Goal: Task Accomplishment & Management: Use online tool/utility

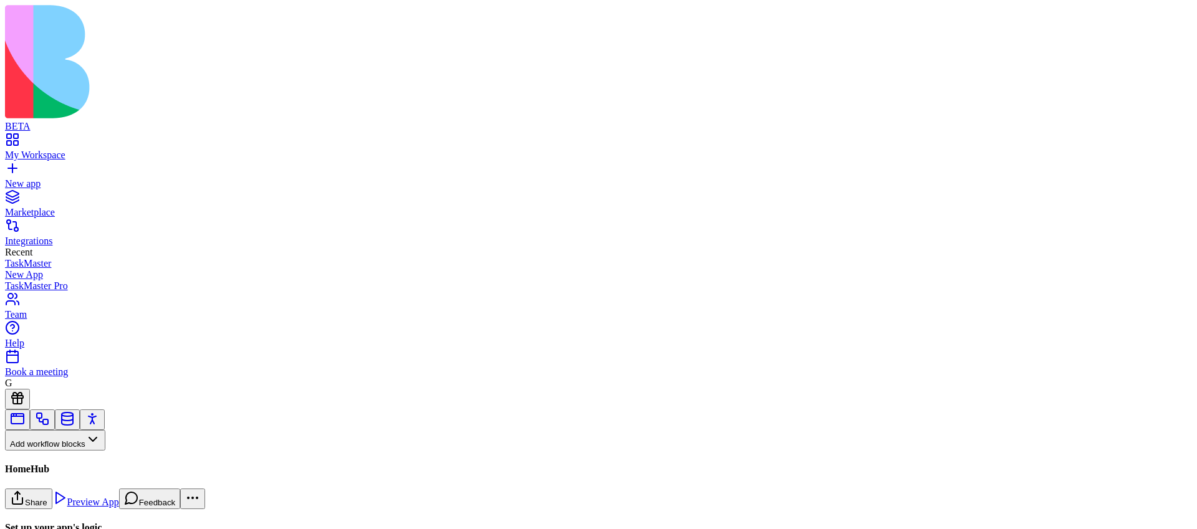
click at [68, 451] on button "Workflows" at bounding box center [36, 461] width 63 height 21
click at [92, 380] on div "Actions" at bounding box center [65, 370] width 59 height 17
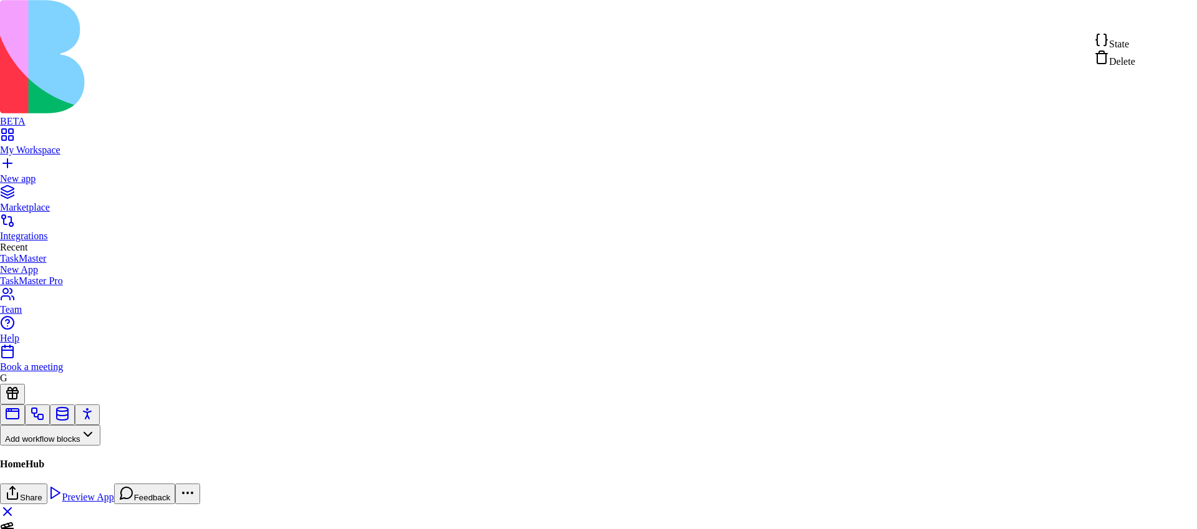
click at [1157, 16] on html "BETA My Workspace New app Marketplace Integrations Recent TaskMaster New App Ta…" at bounding box center [598, 338] width 1197 height 677
click at [1129, 42] on span "State" at bounding box center [1119, 44] width 20 height 11
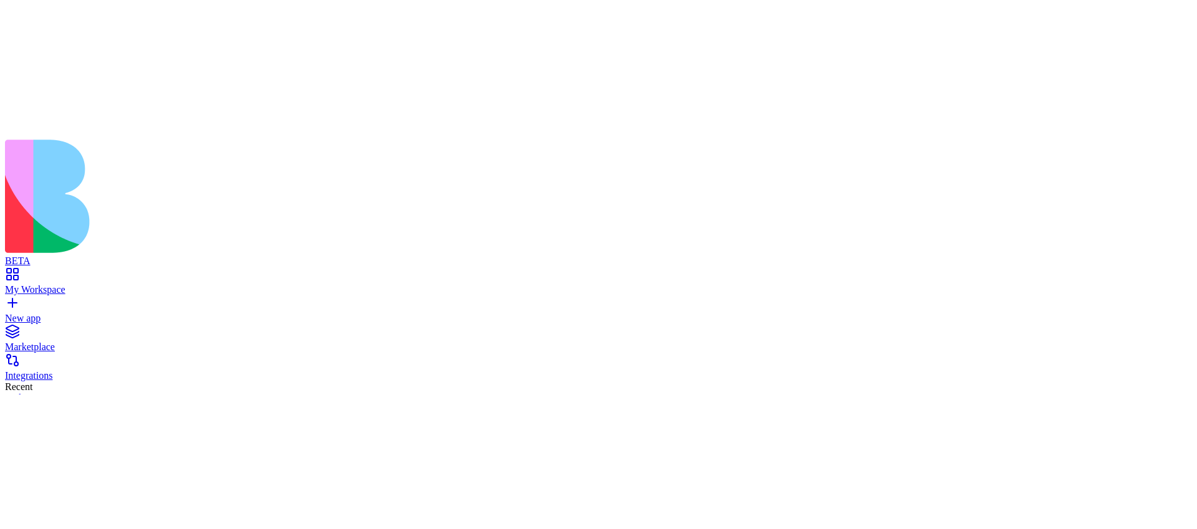
scroll to position [0, 0]
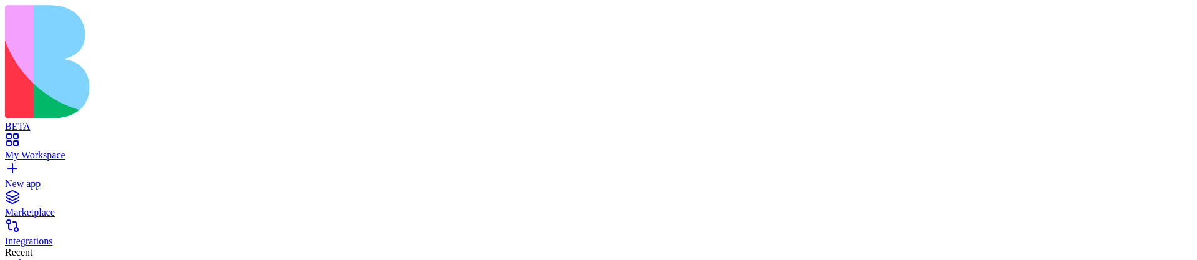
type input "*"
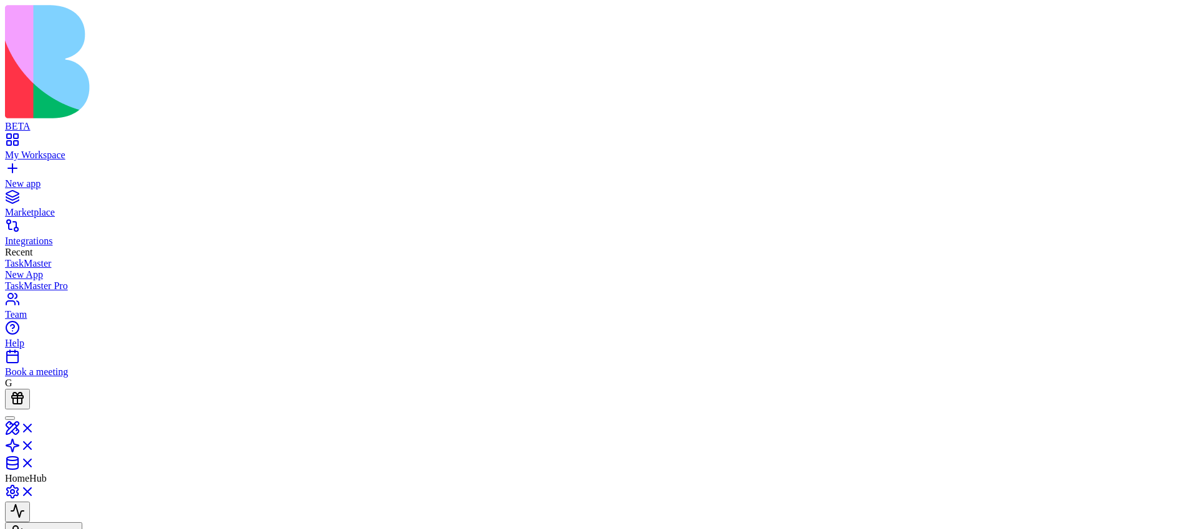
type input "*"
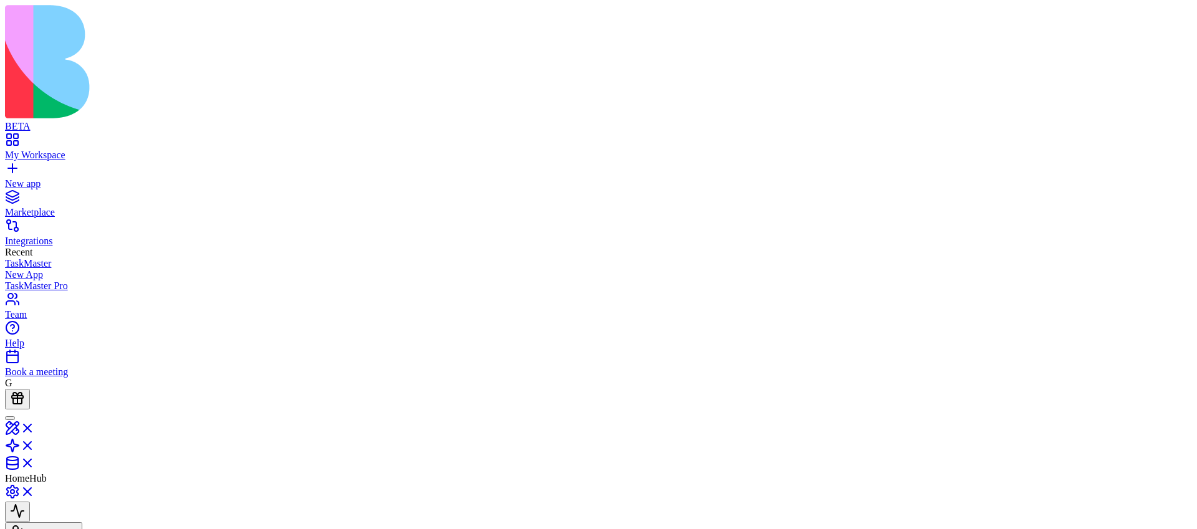
type input "*"
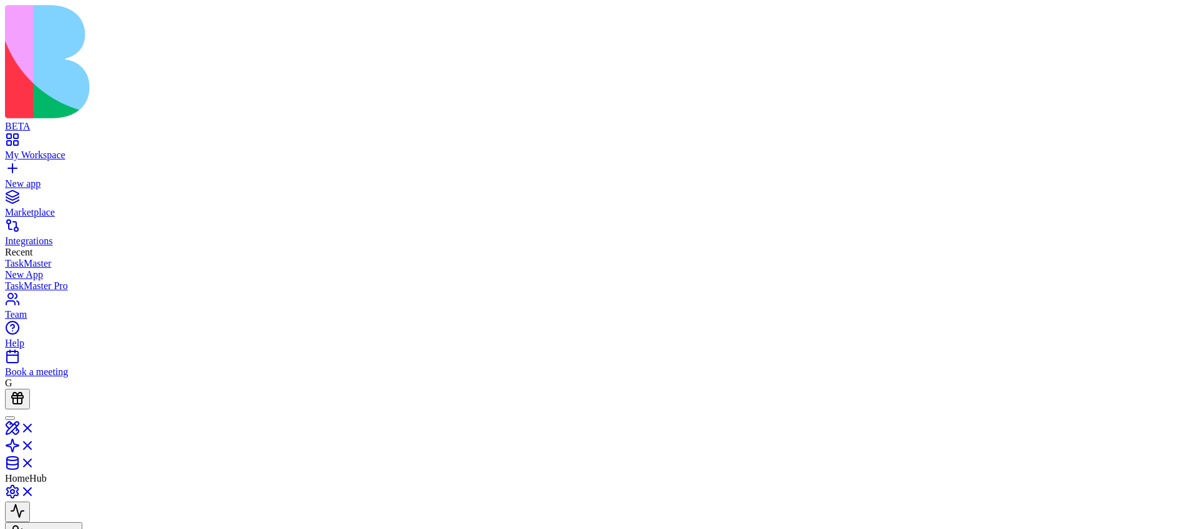
drag, startPoint x: 87, startPoint y: 146, endPoint x: 37, endPoint y: 146, distance: 50.5
copy div "Actions"
drag, startPoint x: 135, startPoint y: 14, endPoint x: 194, endPoint y: 14, distance: 59.8
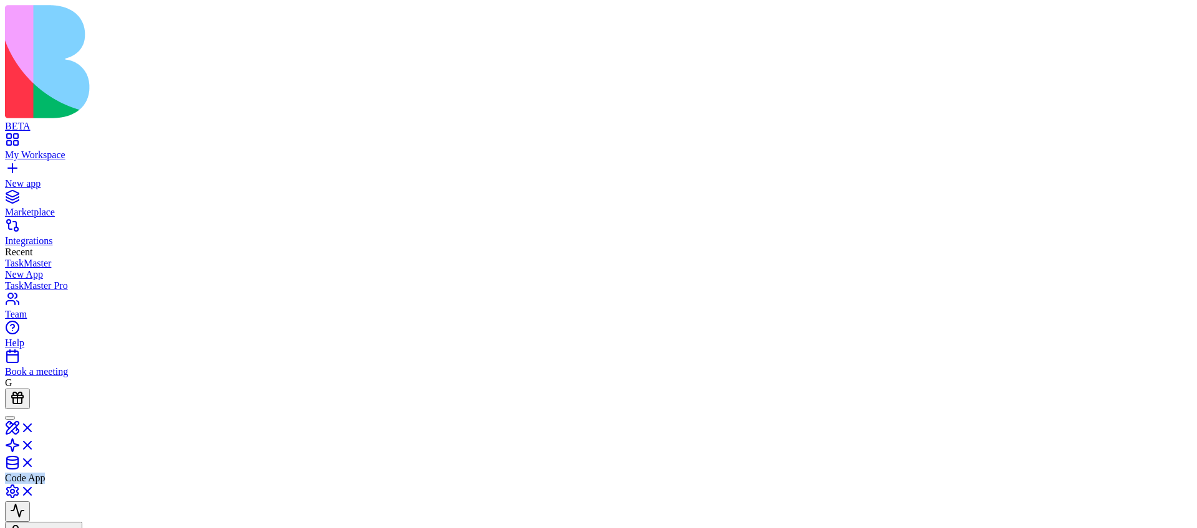
click at [195, 409] on header "Code App Invite & Share" at bounding box center [598, 475] width 1187 height 133
click at [194, 409] on header "Code App Invite & Share" at bounding box center [598, 475] width 1187 height 133
click at [69, 207] on div "Marketplace" at bounding box center [598, 212] width 1187 height 11
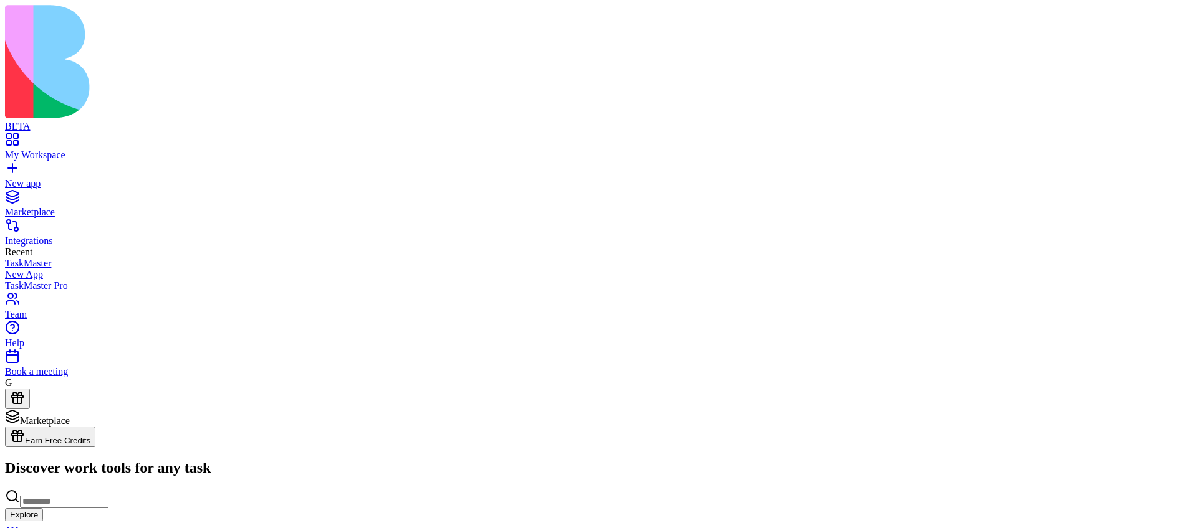
scroll to position [685, 0]
click at [87, 150] on div "My Workspace" at bounding box center [598, 155] width 1187 height 11
click at [63, 207] on div "Marketplace" at bounding box center [598, 212] width 1187 height 11
click at [90, 436] on span "Earn Free Credits" at bounding box center [57, 440] width 65 height 9
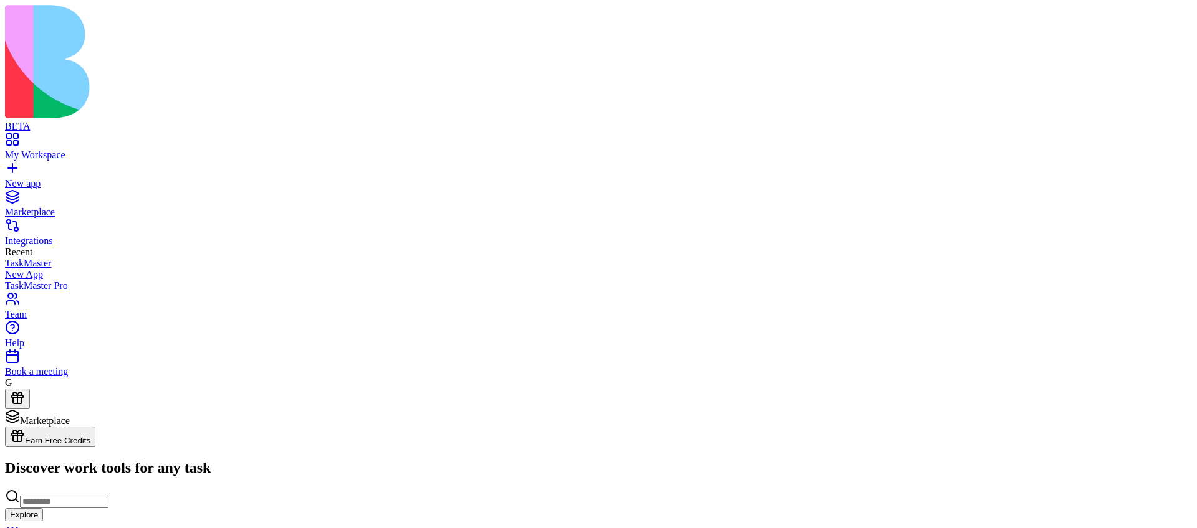
click at [77, 138] on link "My Workspace" at bounding box center [598, 149] width 1187 height 22
